Goal: Information Seeking & Learning: Learn about a topic

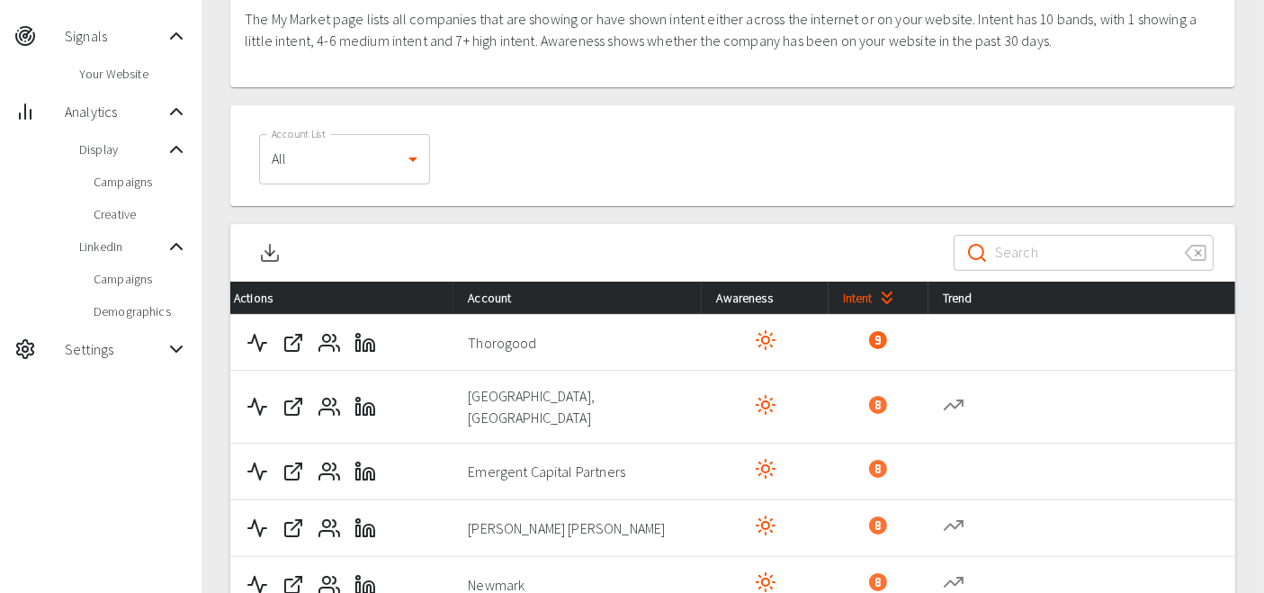
scroll to position [143, 0]
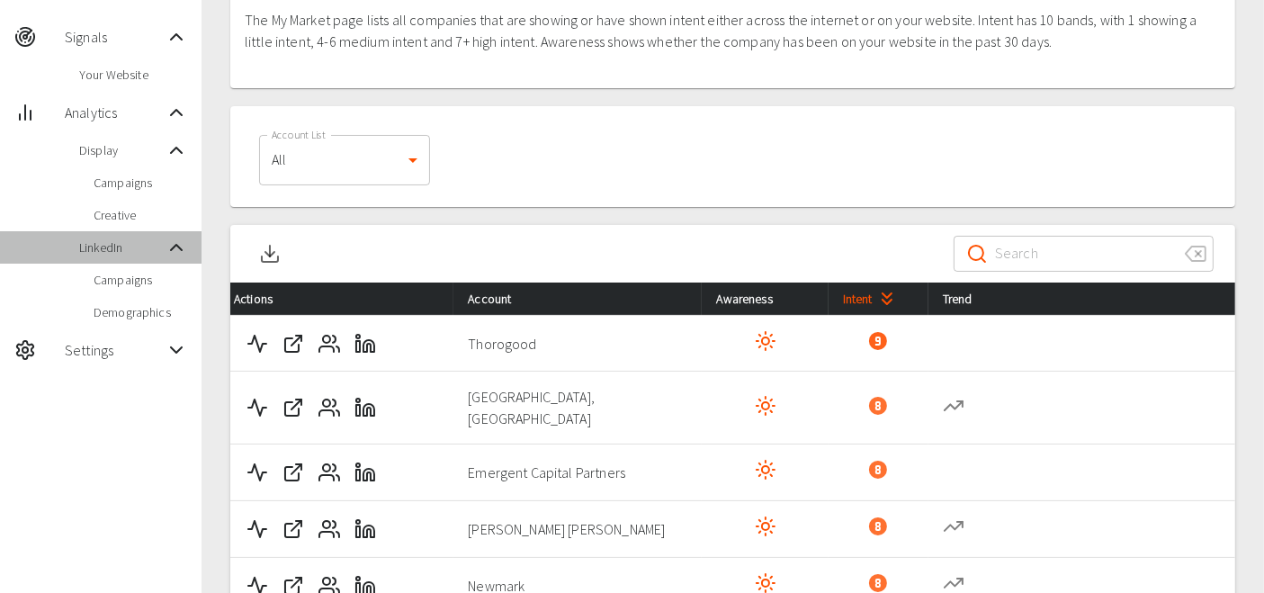
click at [108, 248] on span "LinkedIn" at bounding box center [122, 247] width 86 height 18
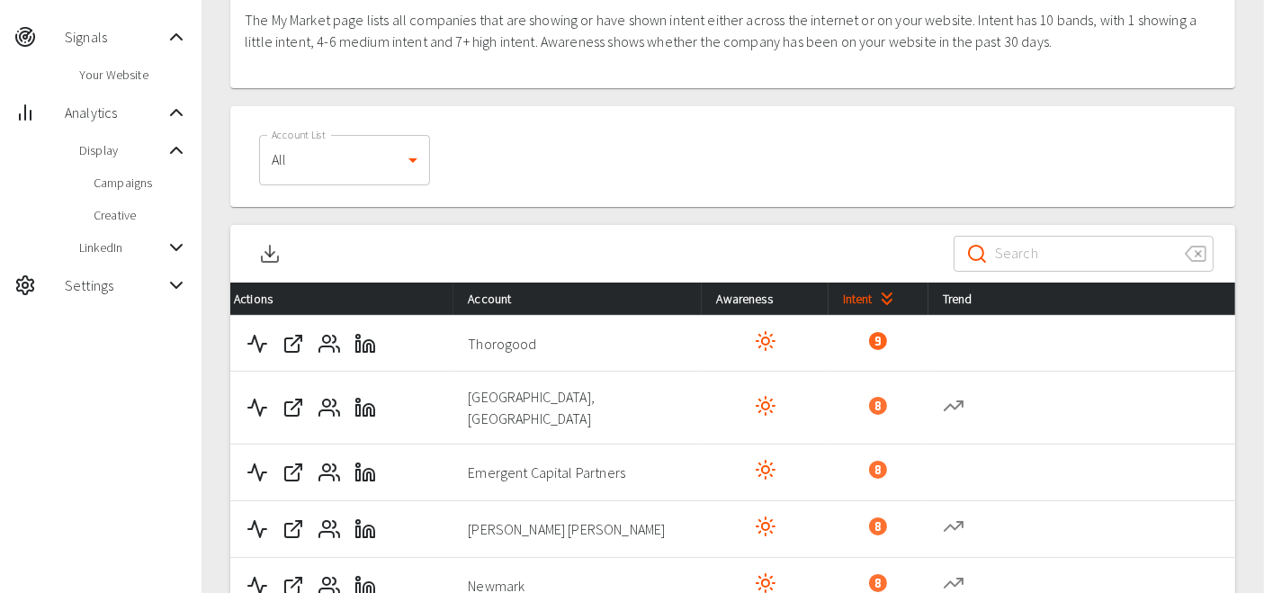
click at [108, 246] on span "LinkedIn" at bounding box center [122, 247] width 86 height 18
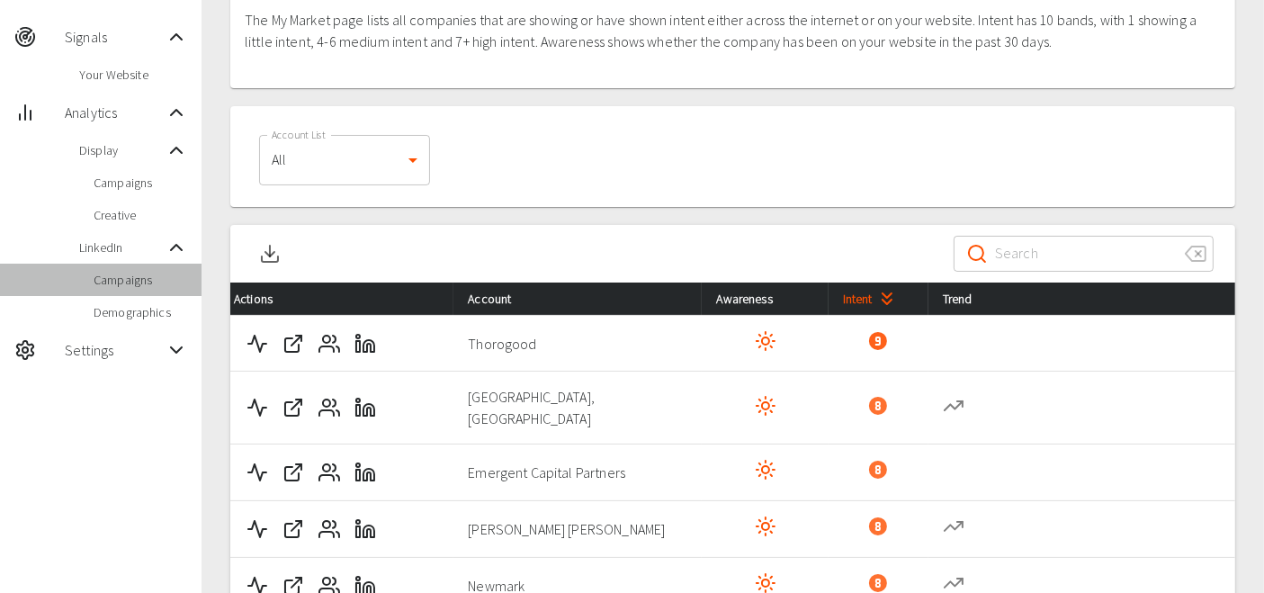
click at [115, 278] on span "Campaigns" at bounding box center [141, 280] width 94 height 18
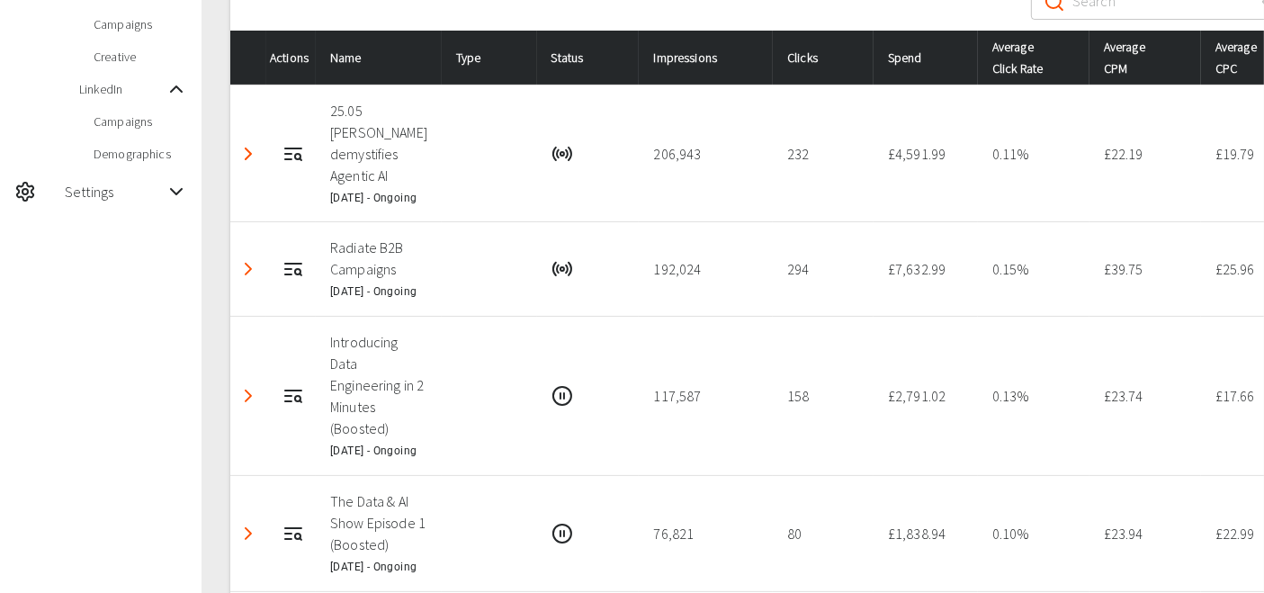
scroll to position [301, 0]
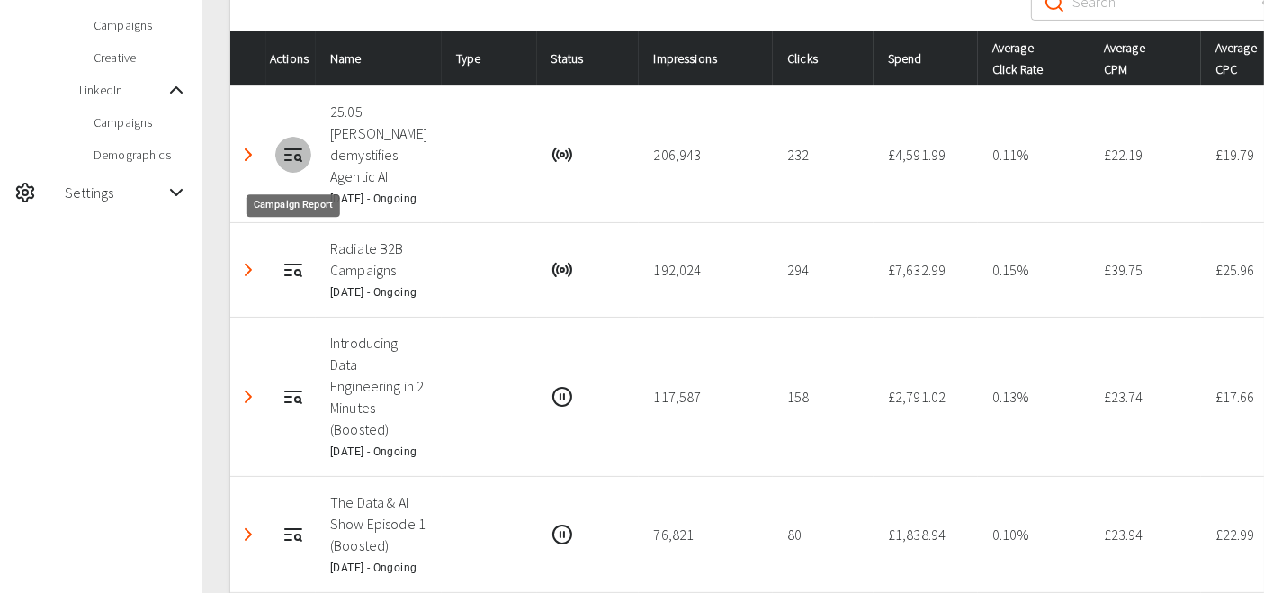
click at [288, 159] on icon "Campaign Report" at bounding box center [294, 155] width 22 height 22
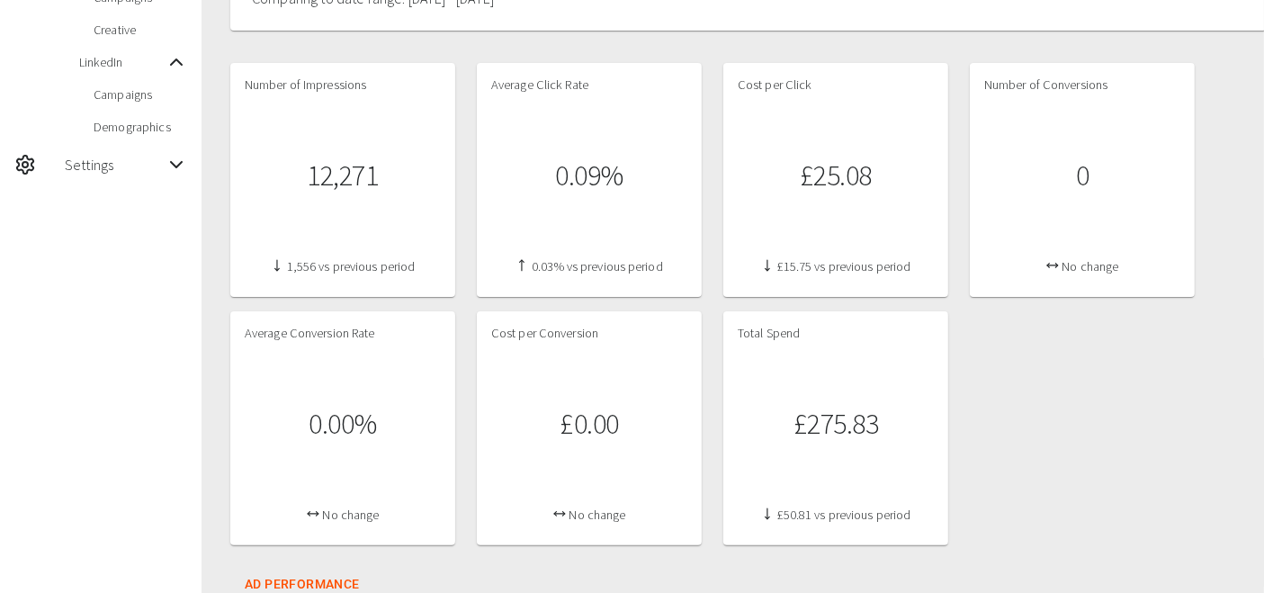
scroll to position [337, 0]
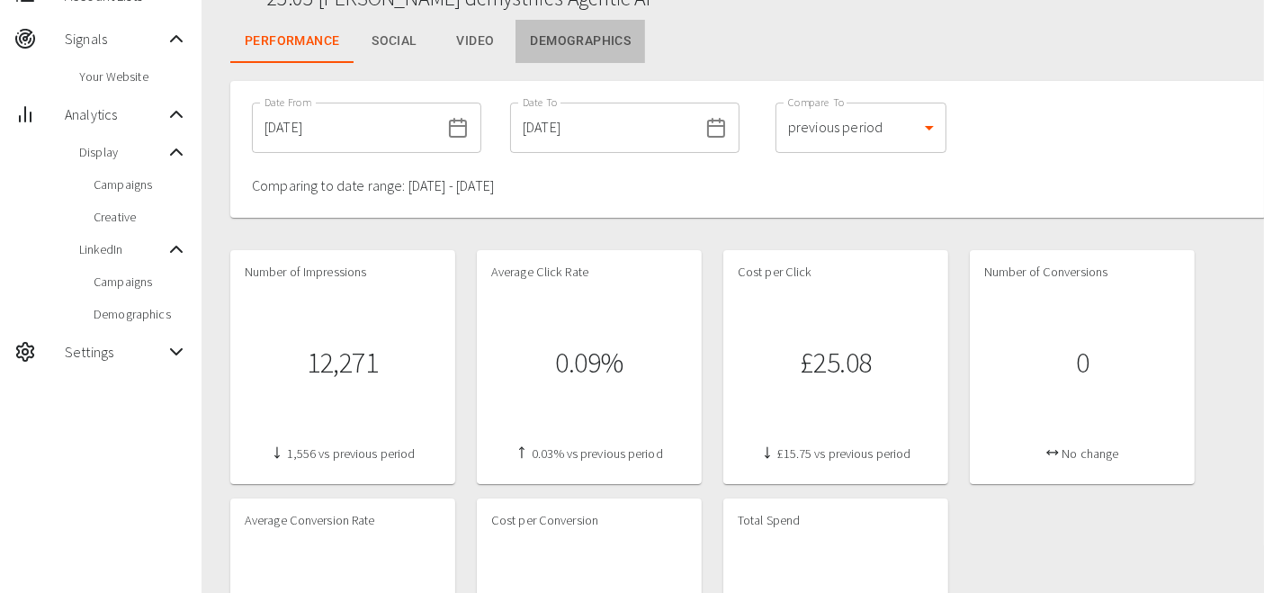
click at [563, 49] on button "Demographics" at bounding box center [581, 41] width 130 height 43
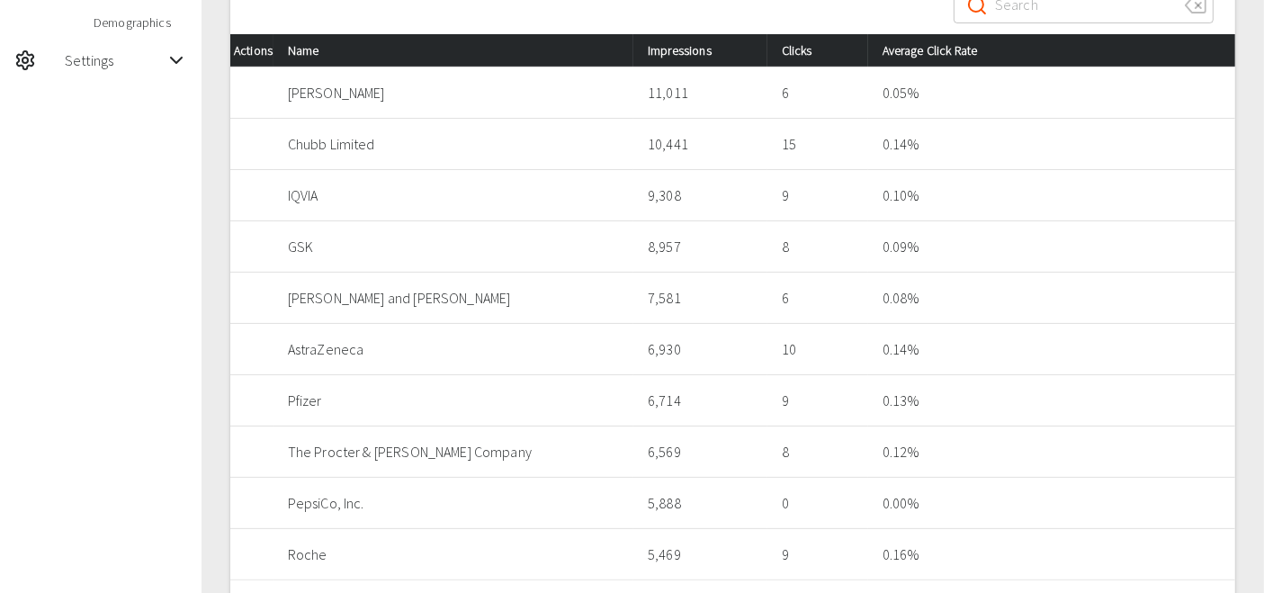
scroll to position [493, 0]
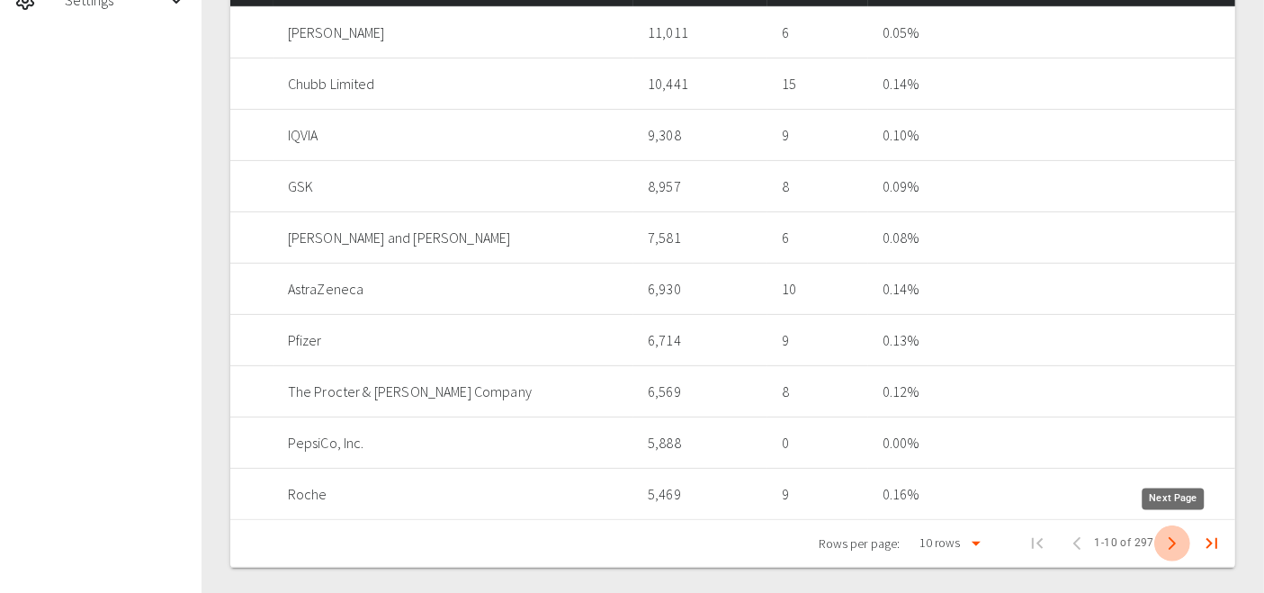
click at [1167, 549] on icon "Next Page" at bounding box center [1173, 544] width 22 height 22
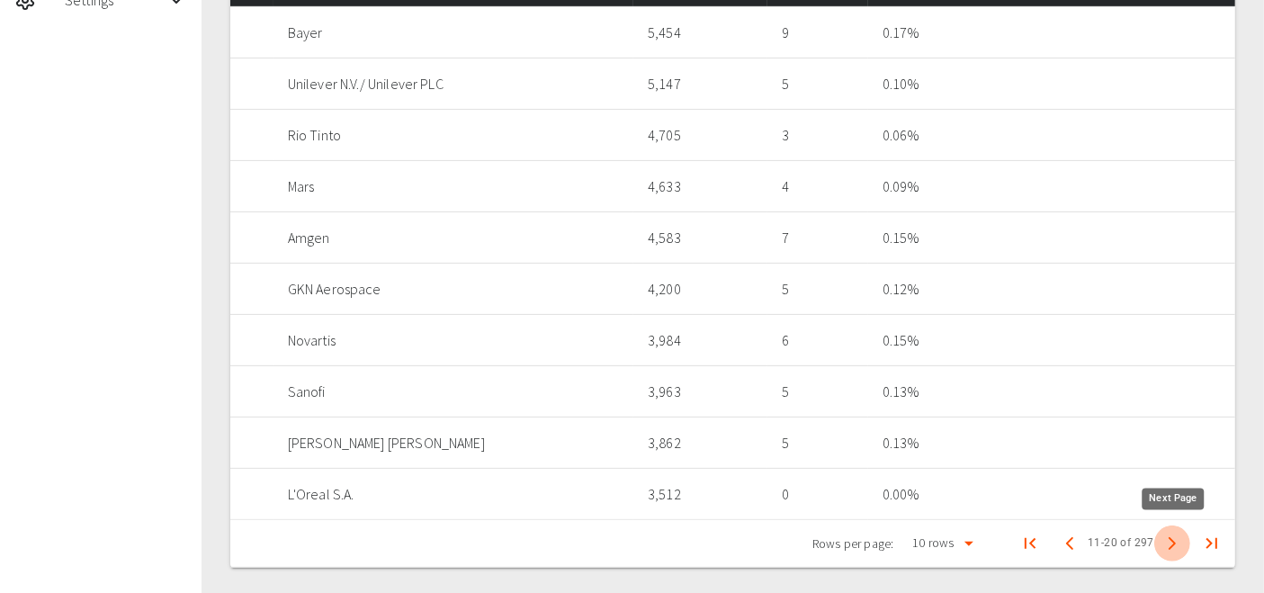
click at [1167, 549] on icon "Next Page" at bounding box center [1173, 544] width 22 height 22
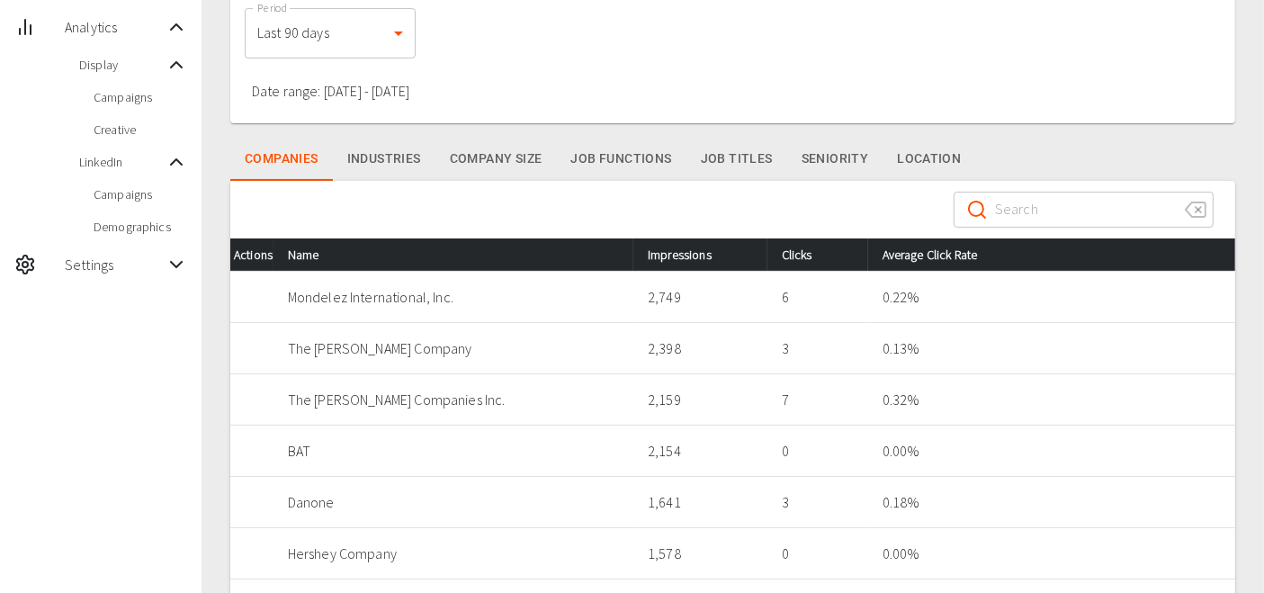
click at [911, 139] on button "Location" at bounding box center [929, 159] width 93 height 43
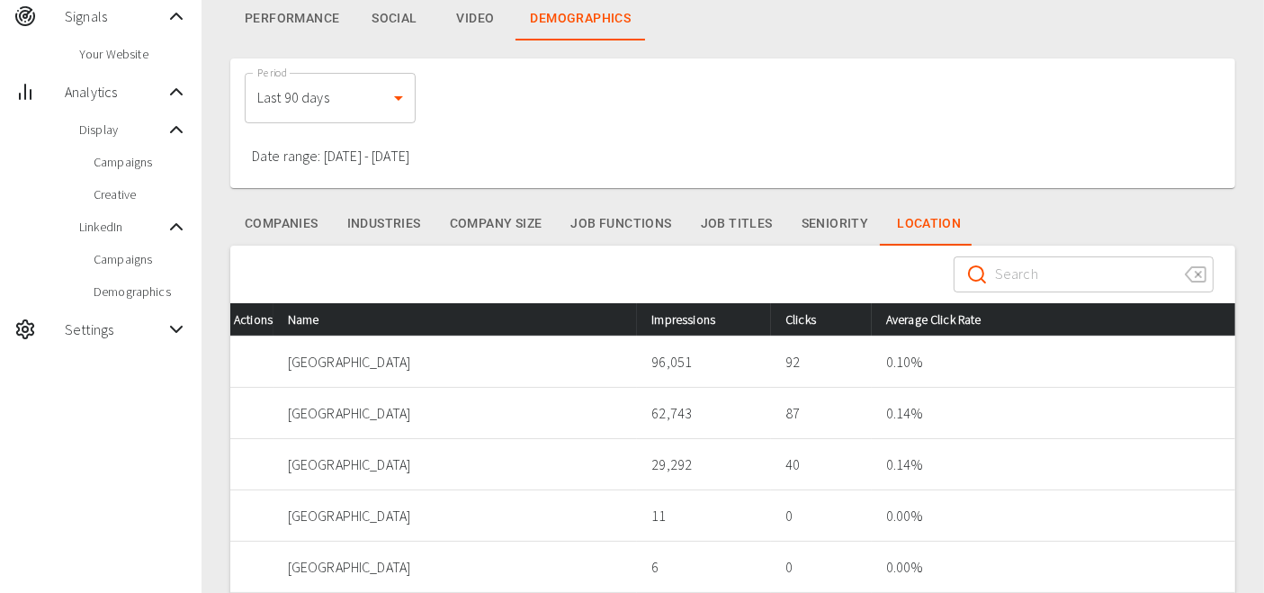
scroll to position [162, 0]
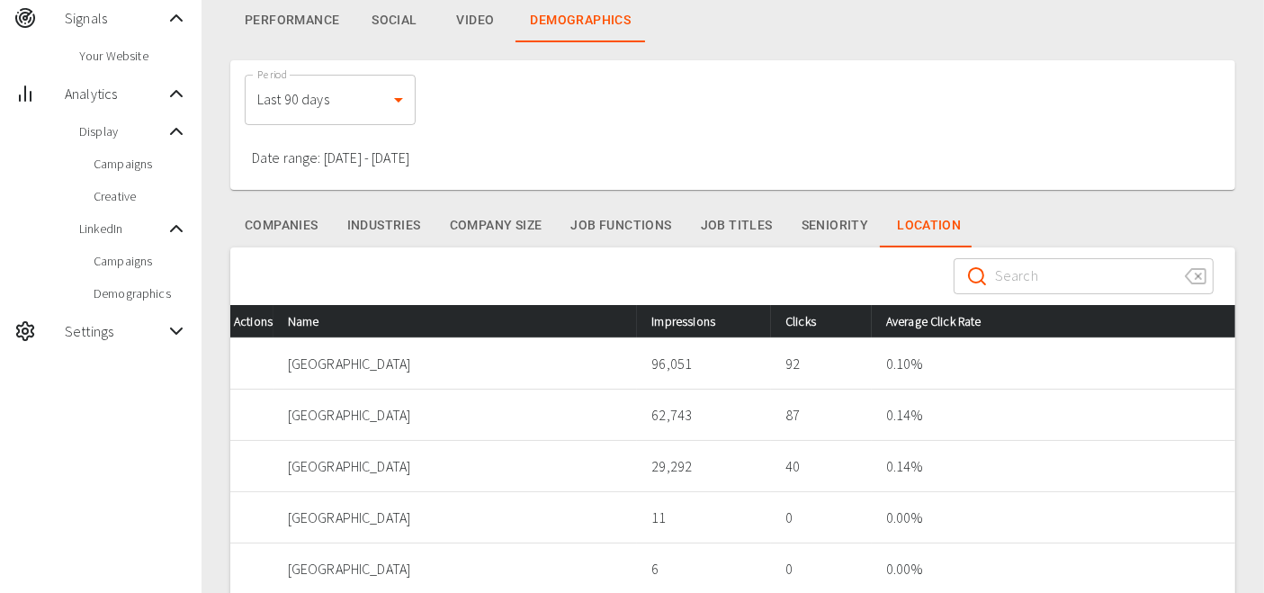
click at [308, 362] on p "[GEOGRAPHIC_DATA]" at bounding box center [456, 364] width 336 height 22
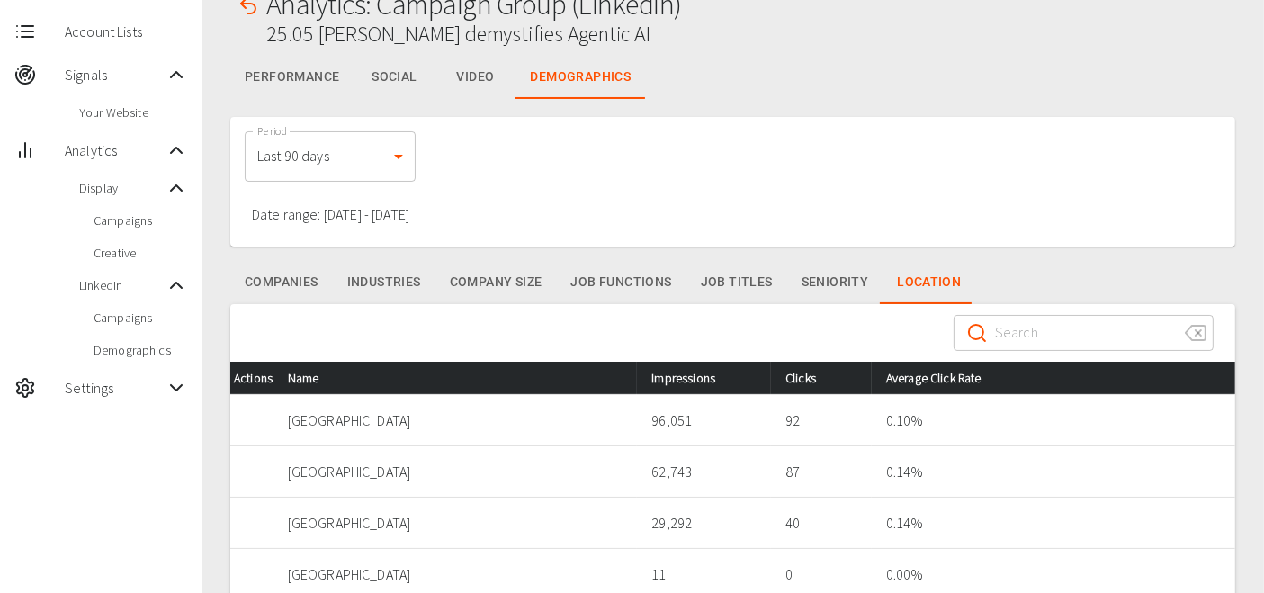
scroll to position [103, 0]
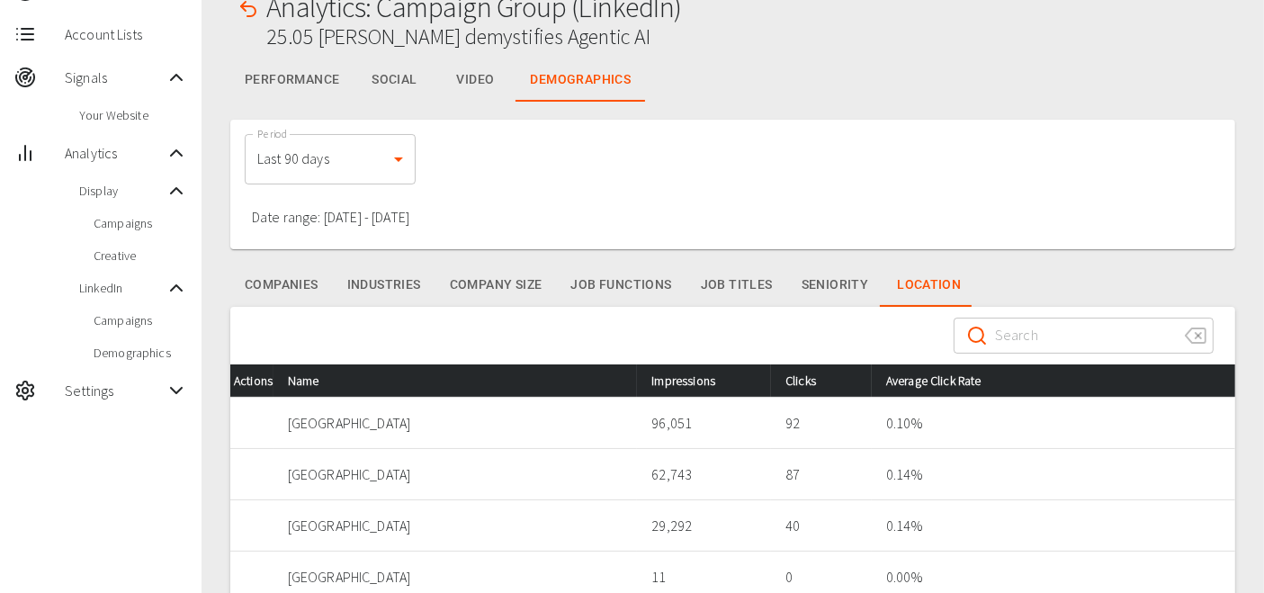
click at [247, 7] on icon "button" at bounding box center [249, 9] width 22 height 22
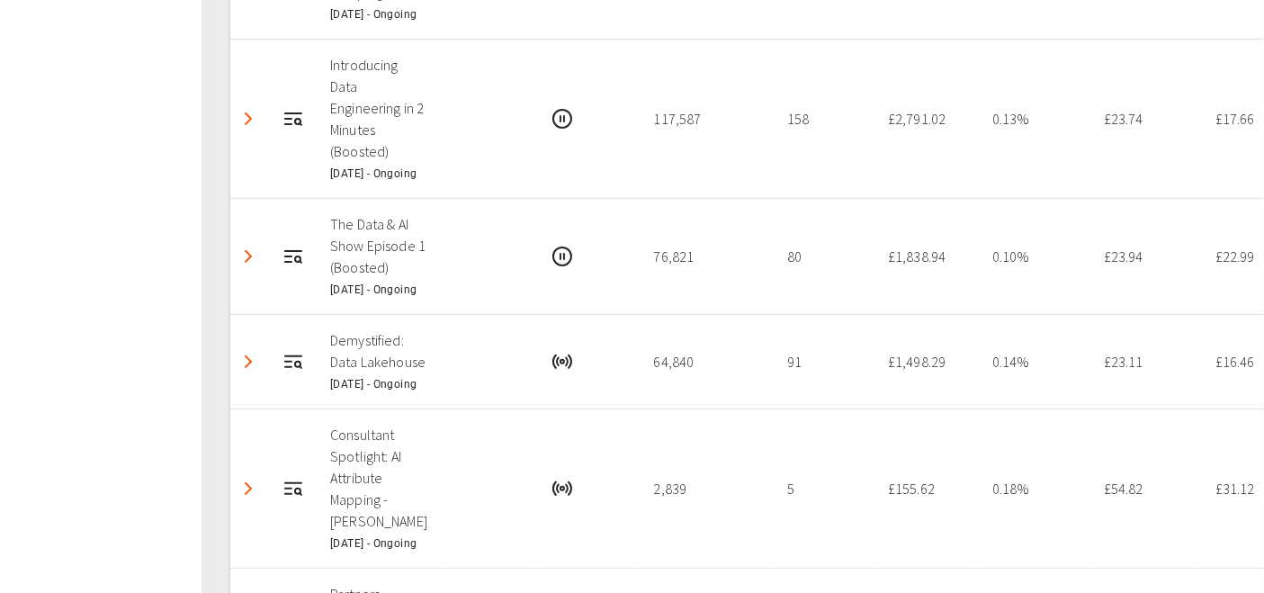
scroll to position [573, 0]
